Goal: Task Accomplishment & Management: Complete application form

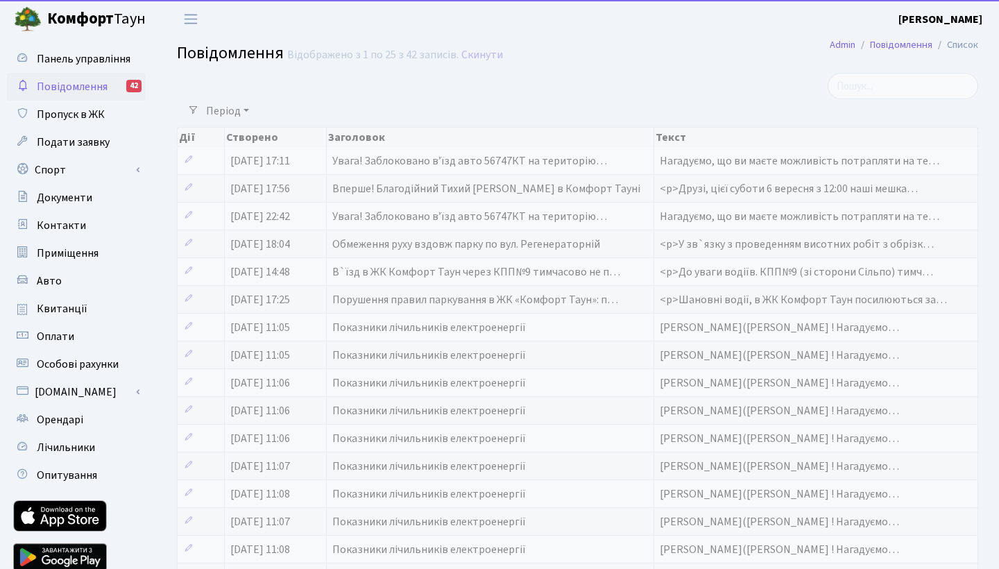
select select "25"
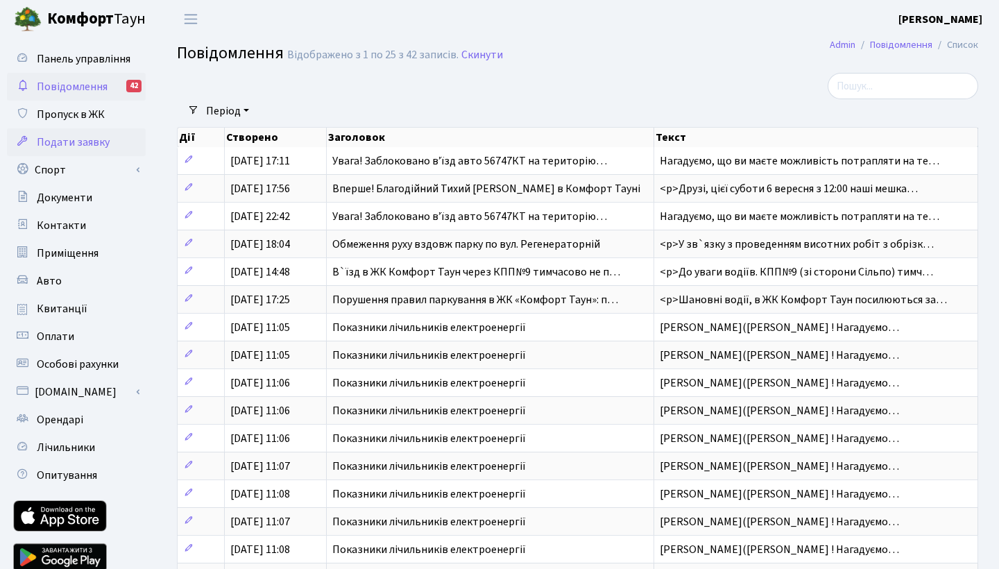
click at [95, 140] on span "Подати заявку" at bounding box center [73, 142] width 73 height 15
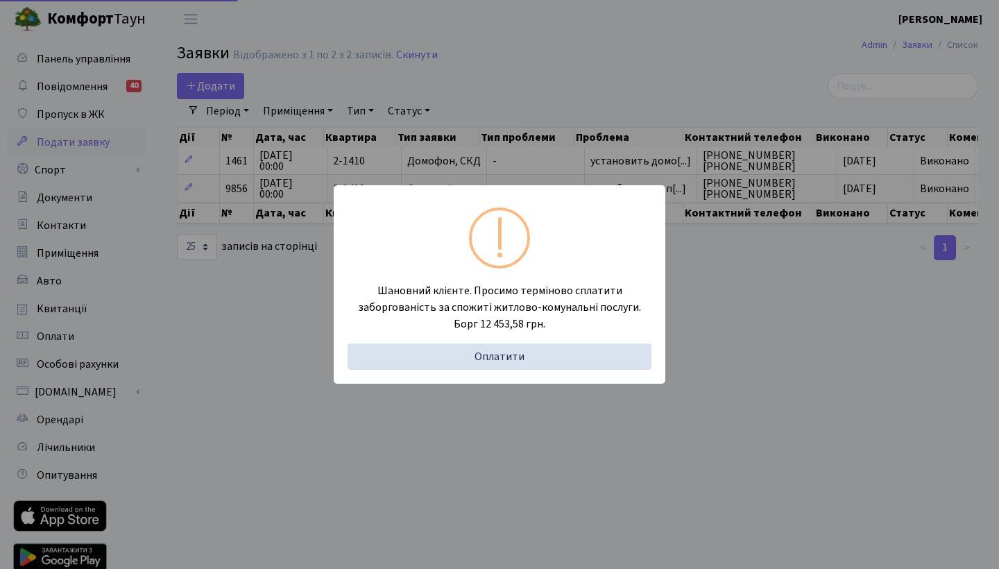
select select "25"
click at [103, 106] on div "Шановний клієнте. Просимо терміново сплатити заборгованість за спожиті житлово-…" at bounding box center [499, 284] width 999 height 569
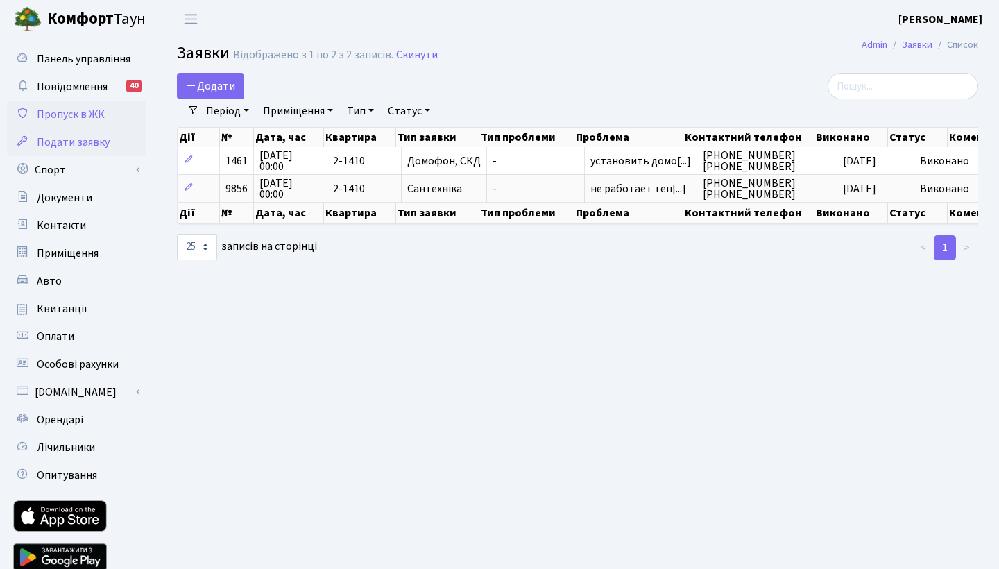
click at [92, 111] on span "Пропуск в ЖК" at bounding box center [71, 114] width 68 height 15
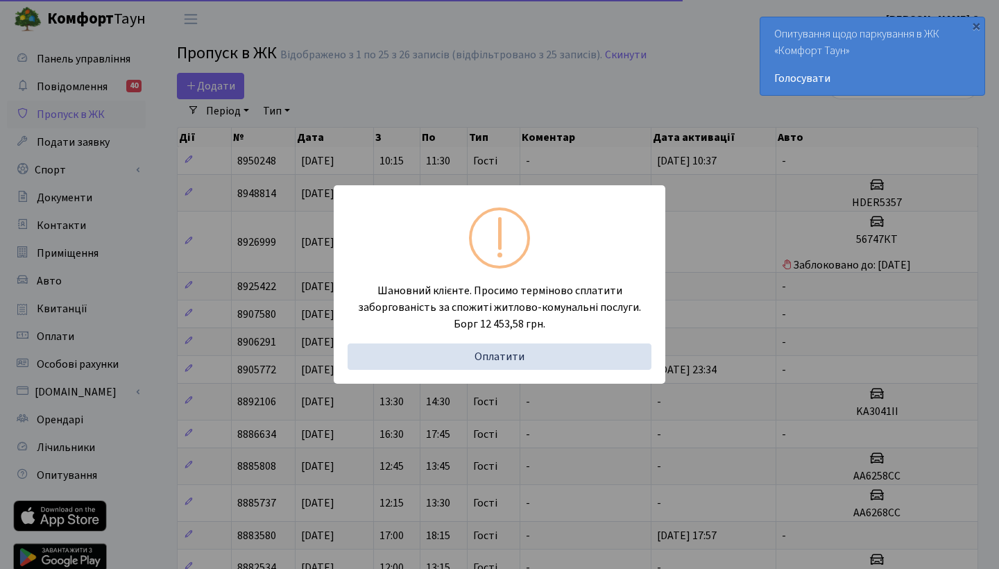
select select "25"
click at [547, 151] on div "Шановний клієнте. Просимо терміново сплатити заборгованість за спожиті житлово-…" at bounding box center [499, 284] width 999 height 569
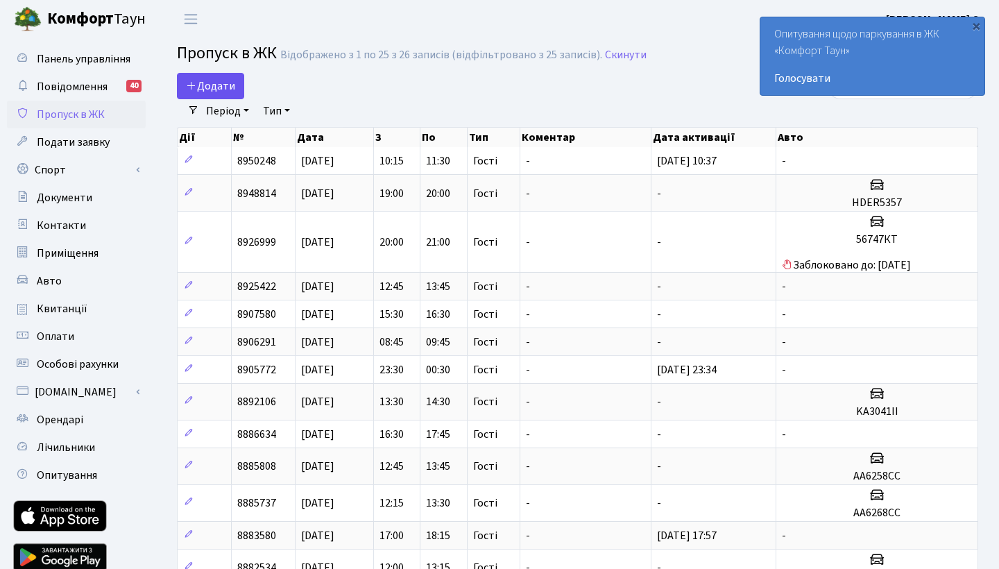
click at [224, 79] on span "Додати" at bounding box center [210, 85] width 49 height 15
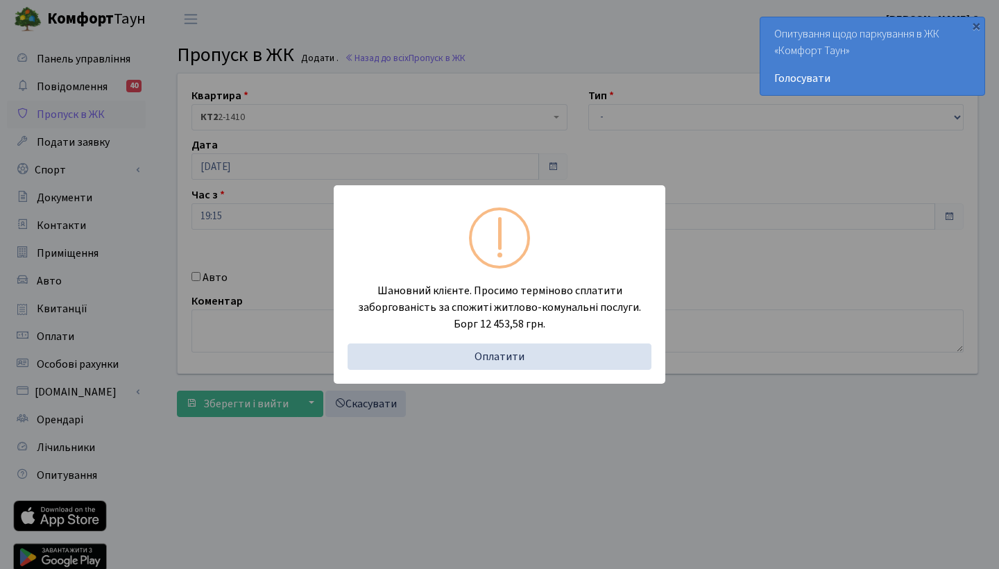
click at [364, 96] on div "Шановний клієнте. Просимо терміново сплатити заборгованість за спожиті житлово-…" at bounding box center [499, 284] width 999 height 569
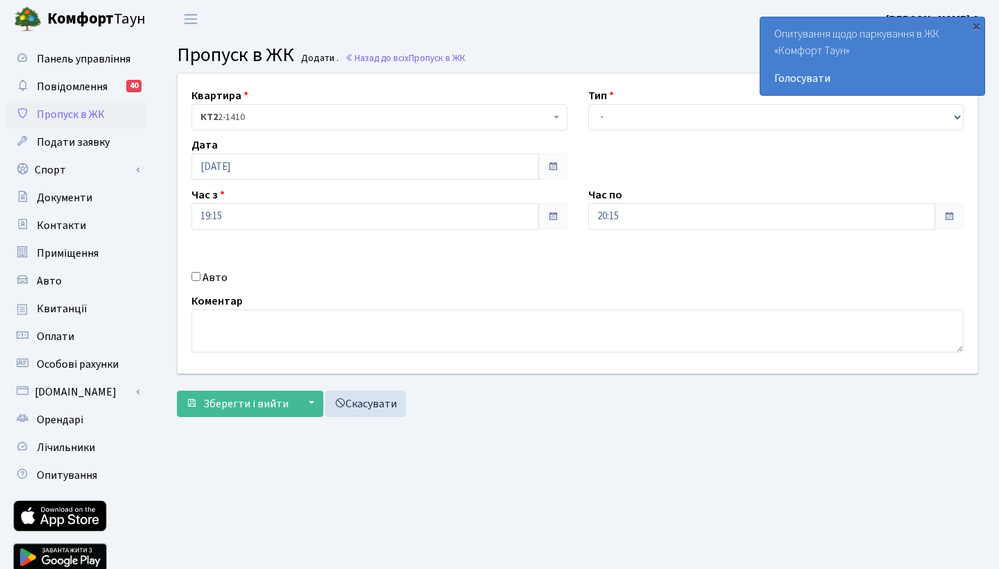
click at [205, 274] on label "Авто" at bounding box center [215, 277] width 25 height 17
click at [200, 274] on input "Авто" at bounding box center [195, 276] width 9 height 9
checkbox input "true"
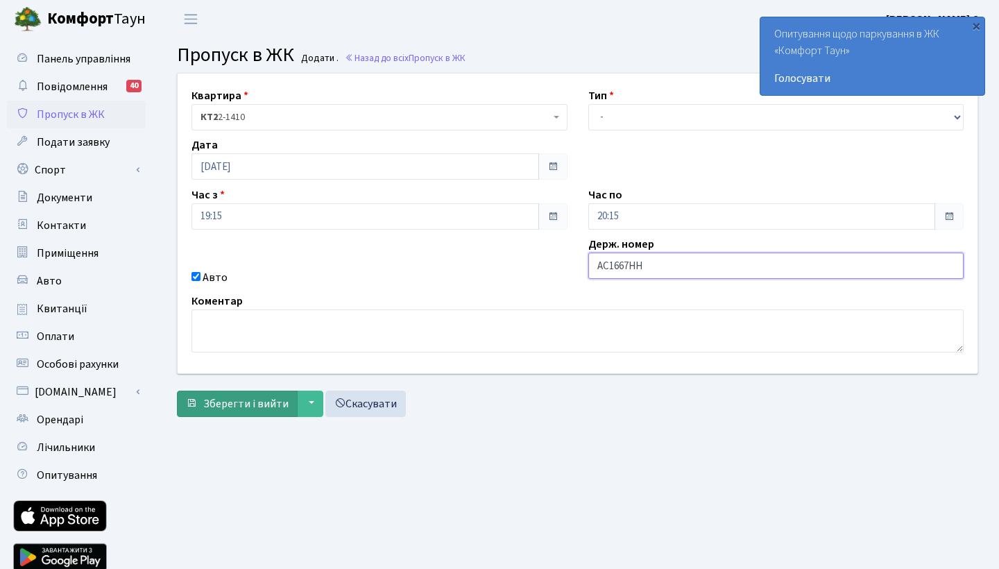
type input "АС1667НН"
click at [261, 402] on span "Зберегти і вийти" at bounding box center [245, 403] width 85 height 15
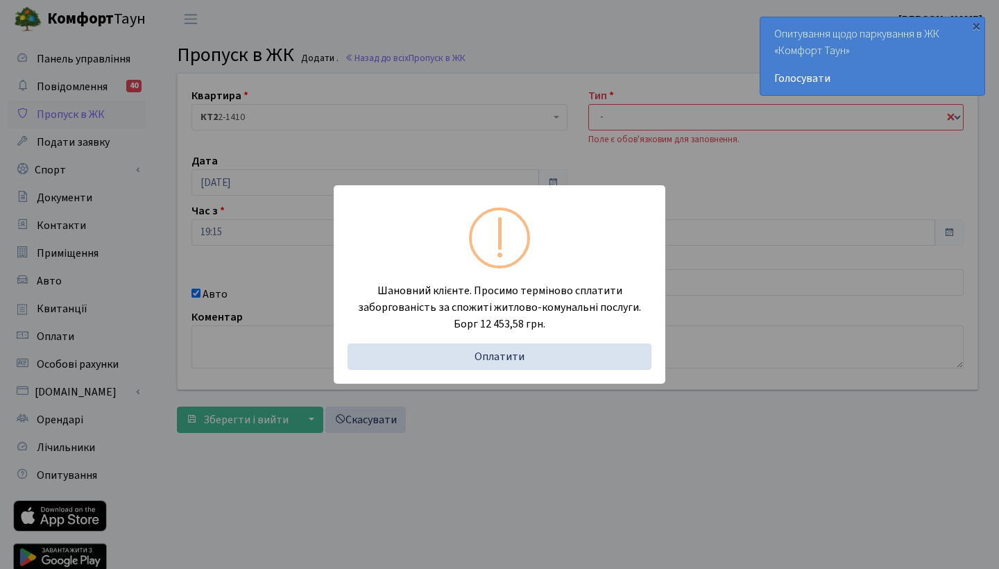
click at [302, 241] on div "Шановний клієнте. Просимо терміново сплатити заборгованість за спожиті житлово-…" at bounding box center [499, 284] width 999 height 569
